Goal: Find specific page/section: Find specific page/section

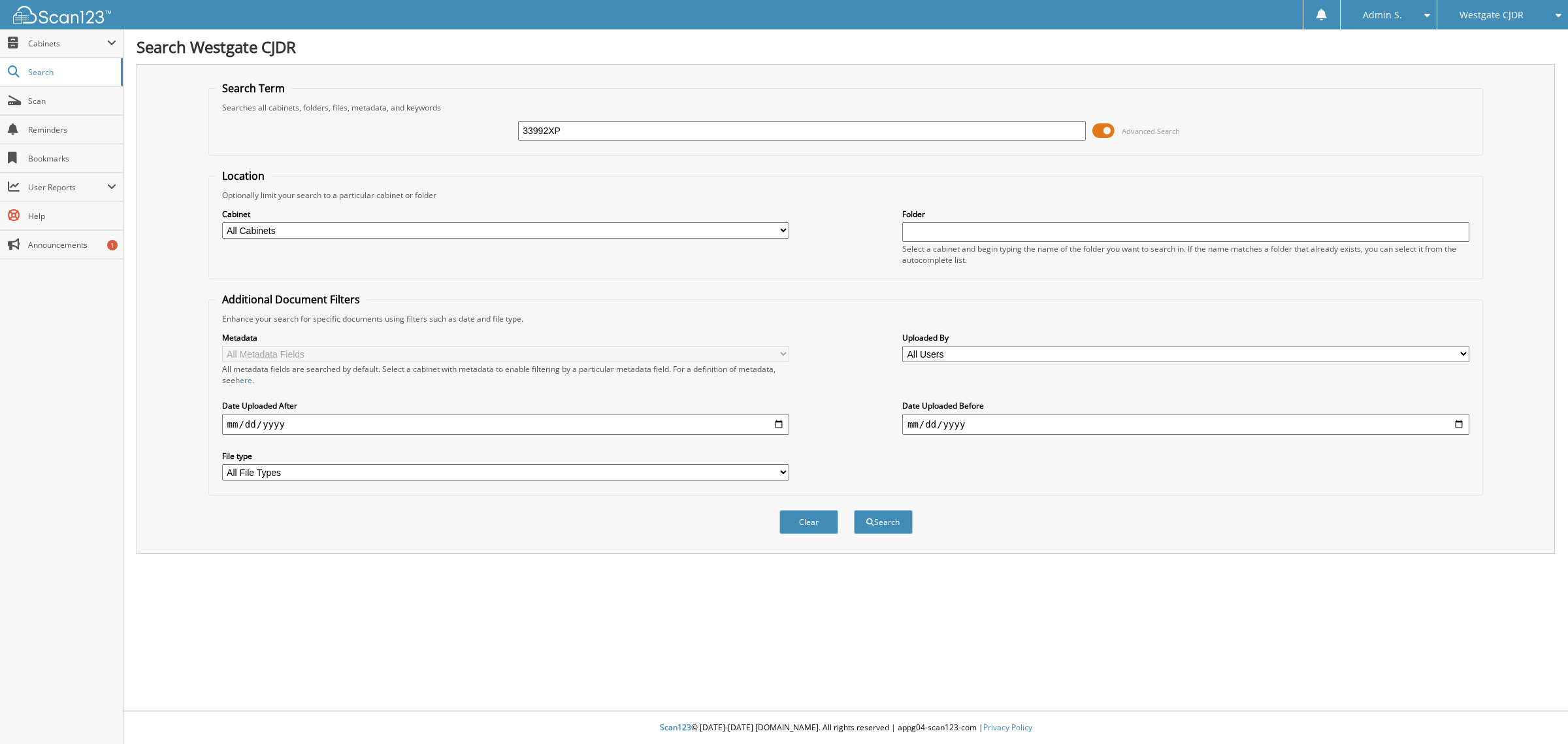
type input "33992XP"
click at [854, 510] on button "Search" at bounding box center [883, 522] width 59 height 24
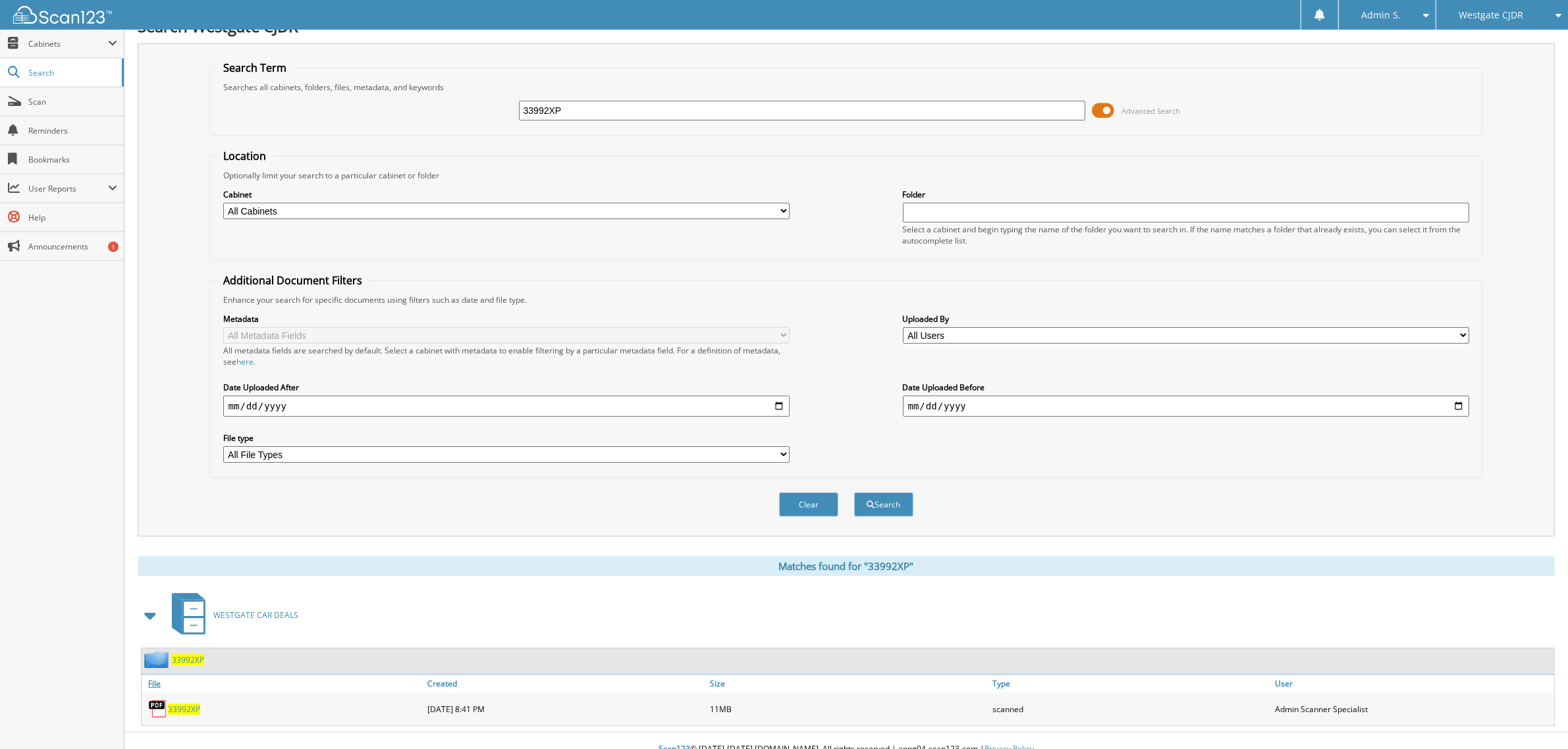
scroll to position [27, 0]
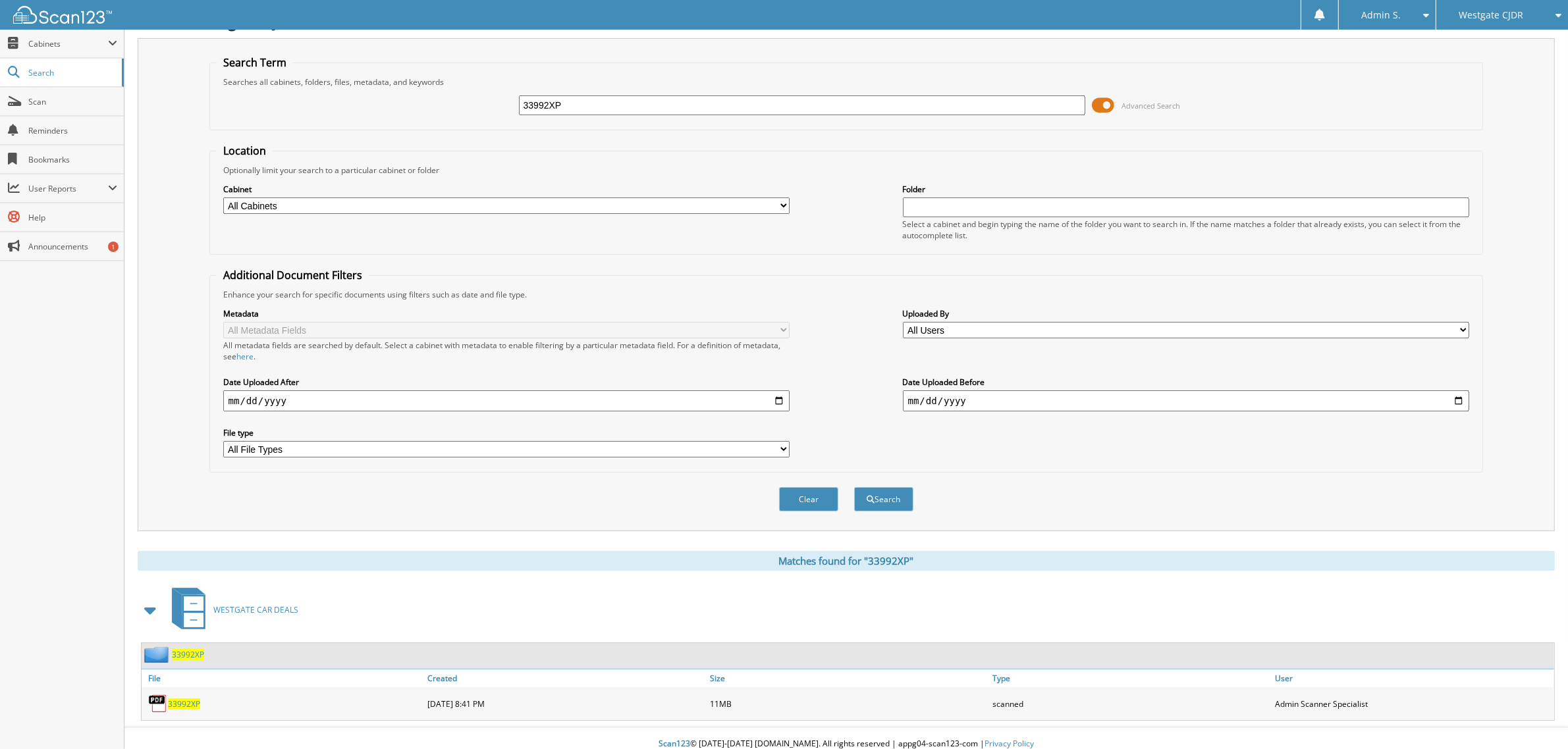
click at [178, 699] on span "33992XP" at bounding box center [184, 704] width 32 height 11
drag, startPoint x: 650, startPoint y: 110, endPoint x: 420, endPoint y: 129, distance: 230.8
click at [420, 129] on form "Search Term Searches all cabinets, folders, files, metadata, and keywords 33992…" at bounding box center [846, 291] width 1274 height 470
paste input "350"
drag, startPoint x: 602, startPoint y: 112, endPoint x: 485, endPoint y: 116, distance: 117.1
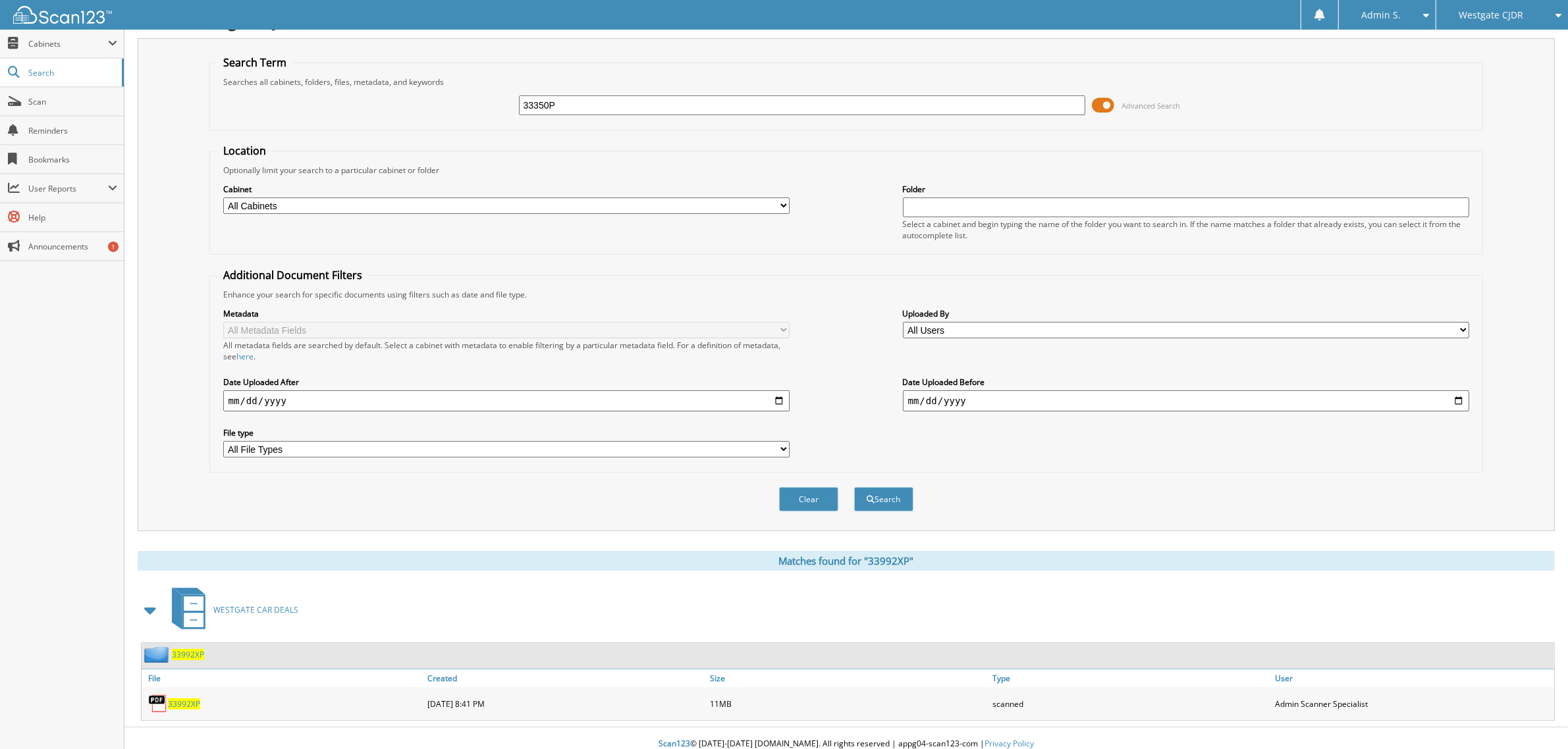
click at [485, 116] on div "33350P Advanced Search" at bounding box center [847, 105] width 1260 height 36
paste input "text"
type input "33350P"
click at [854, 487] on button "Search" at bounding box center [884, 499] width 59 height 24
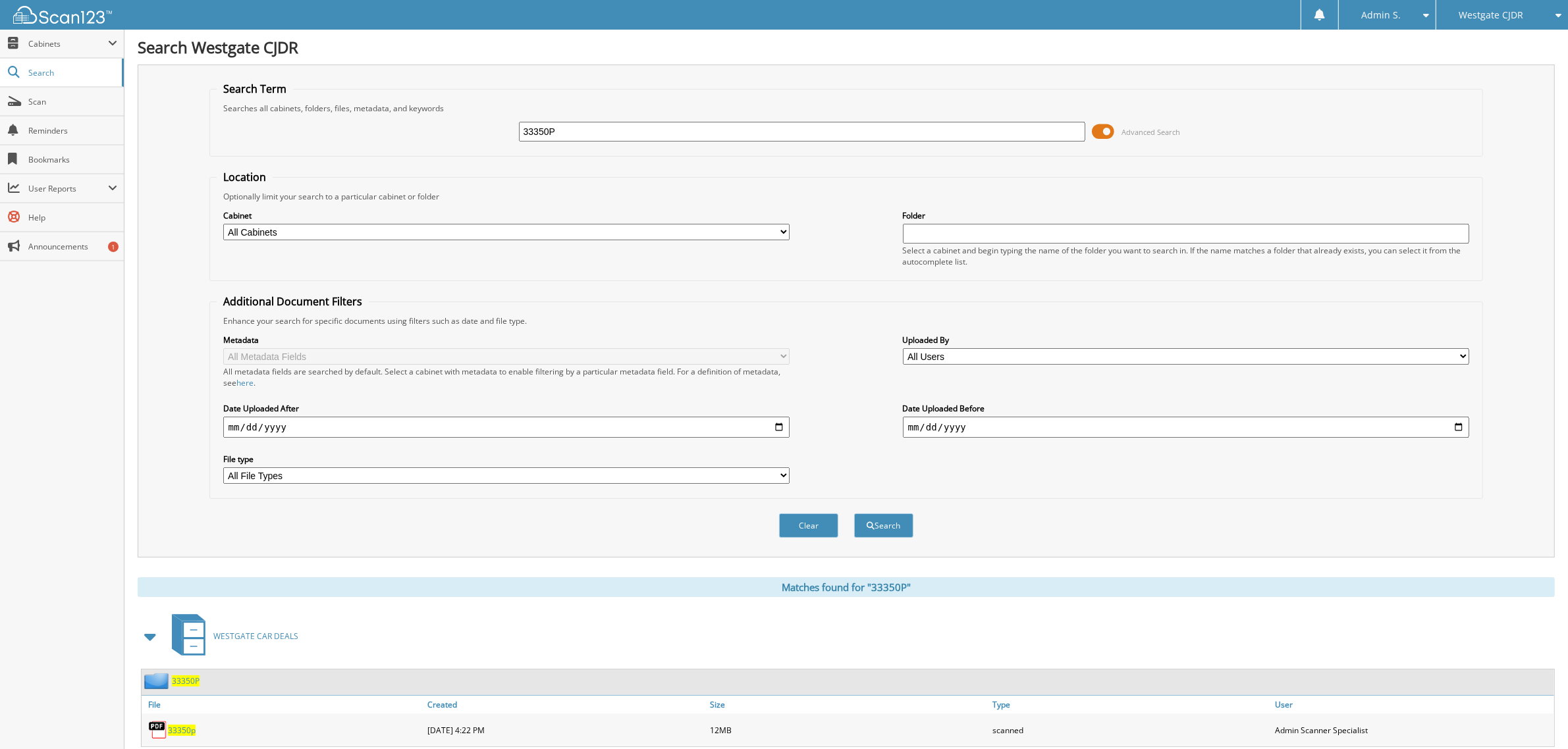
click at [184, 725] on span "33350p" at bounding box center [182, 730] width 27 height 11
